Goal: Information Seeking & Learning: Learn about a topic

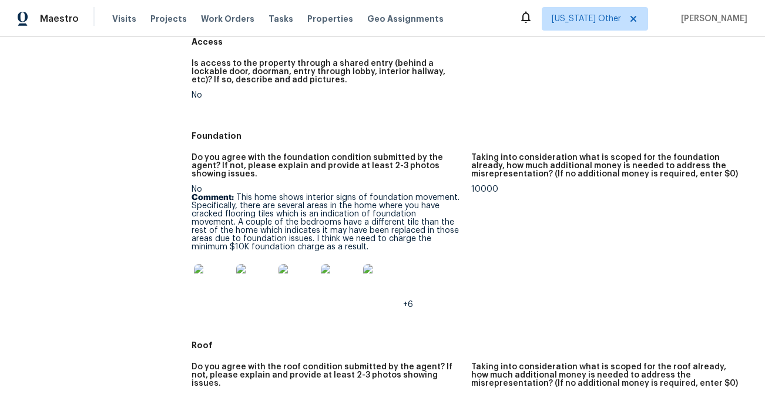
scroll to position [243, 0]
click at [211, 264] on img at bounding box center [213, 283] width 38 height 38
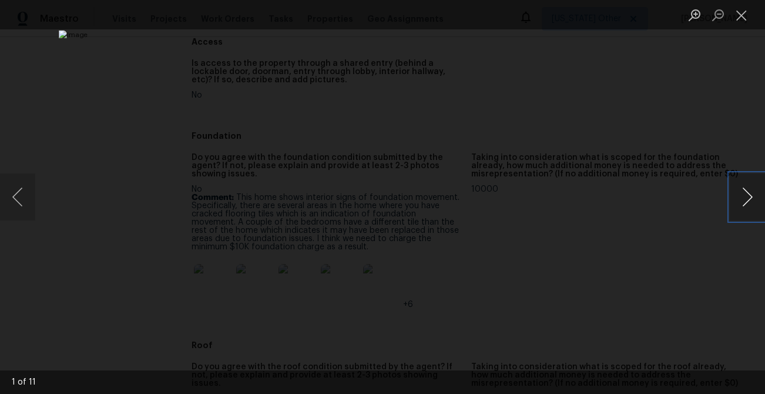
click at [747, 198] on button "Next image" at bounding box center [747, 196] width 35 height 47
click at [758, 193] on button "Next image" at bounding box center [747, 196] width 35 height 47
click at [757, 194] on button "Next image" at bounding box center [747, 196] width 35 height 47
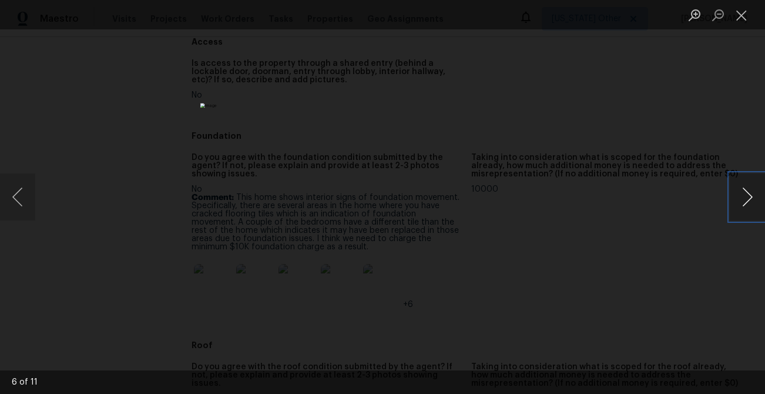
click at [757, 194] on button "Next image" at bounding box center [747, 196] width 35 height 47
click at [757, 193] on button "Next image" at bounding box center [747, 196] width 35 height 47
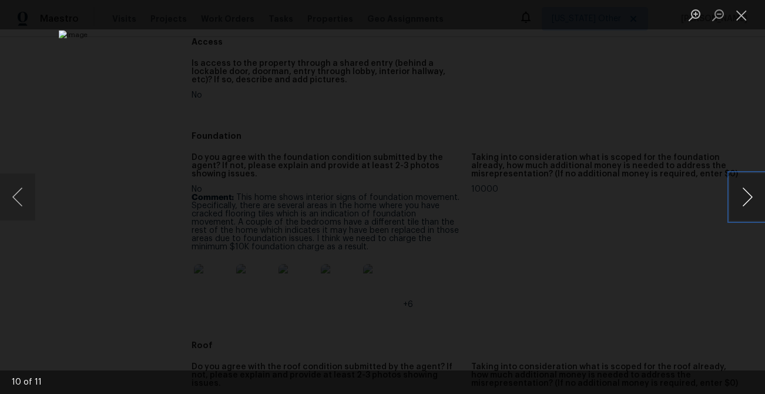
click at [757, 193] on button "Next image" at bounding box center [747, 196] width 35 height 47
click at [740, 9] on button "Close lightbox" at bounding box center [741, 15] width 23 height 21
